Goal: Transaction & Acquisition: Subscribe to service/newsletter

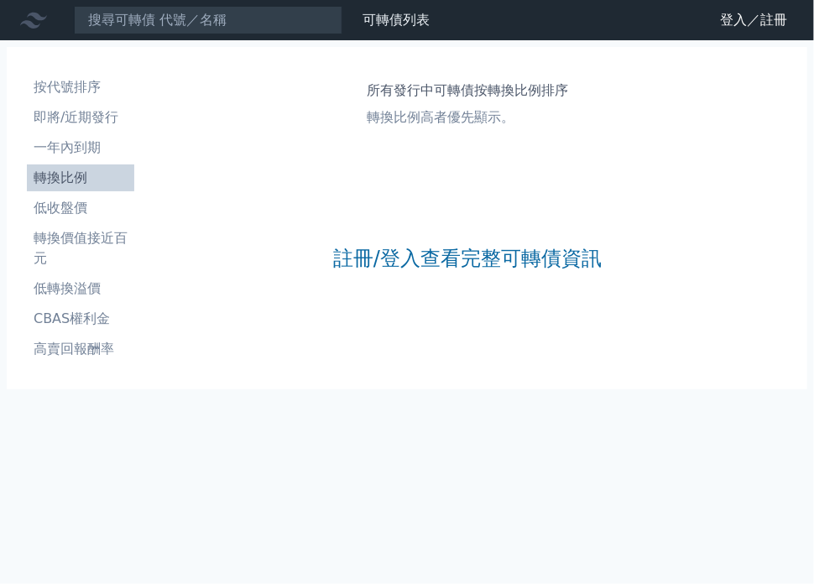
click at [523, 253] on link "註冊/登入查看完整可轉債資訊" at bounding box center [467, 258] width 268 height 27
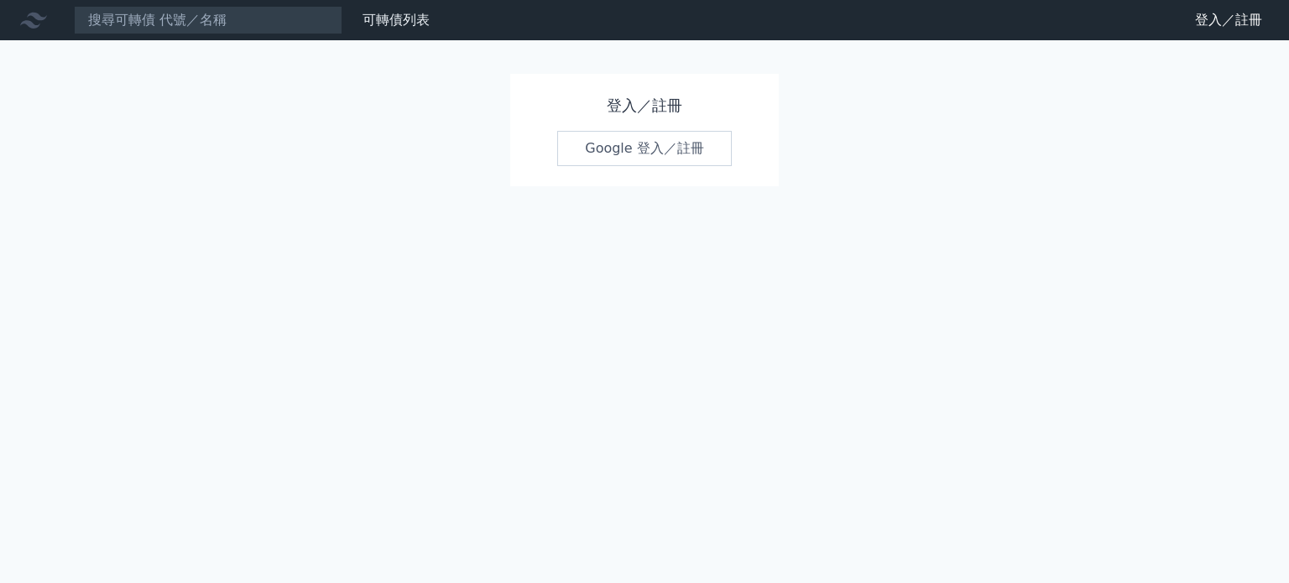
click at [651, 145] on link "Google 登入／註冊" at bounding box center [644, 148] width 174 height 35
